Goal: Task Accomplishment & Management: Manage account settings

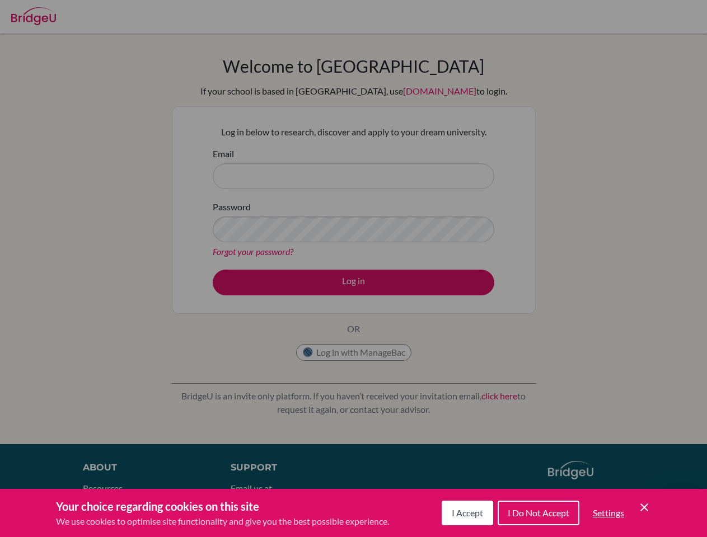
click at [466, 513] on span "I Accept" at bounding box center [467, 513] width 31 height 11
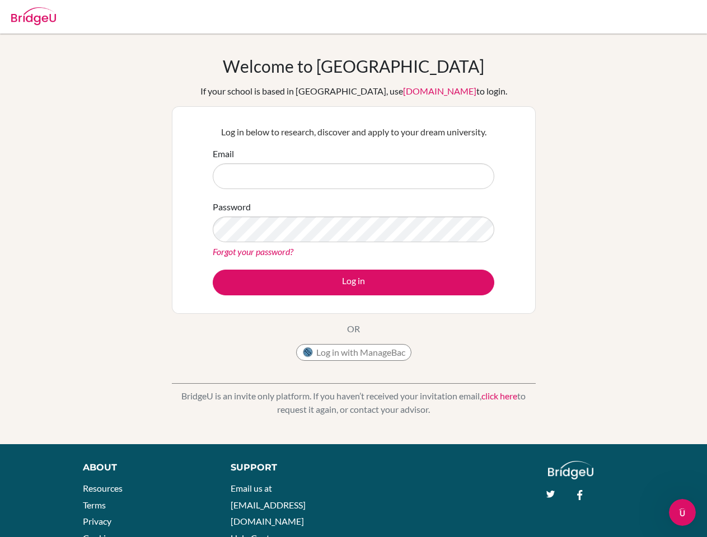
click at [537, 513] on div "Support Email us at hi@bridge-u.com Help Center" at bounding box center [377, 506] width 326 height 91
click at [608, 513] on div "About Resources Terms Privacy Cookies Acknowledgements Support Email us at hi@b…" at bounding box center [353, 515] width 707 height 108
click at [644, 508] on div "About Resources Terms Privacy Cookies Acknowledgements Support Email us at hi@b…" at bounding box center [353, 515] width 707 height 108
